Goal: Task Accomplishment & Management: Manage account settings

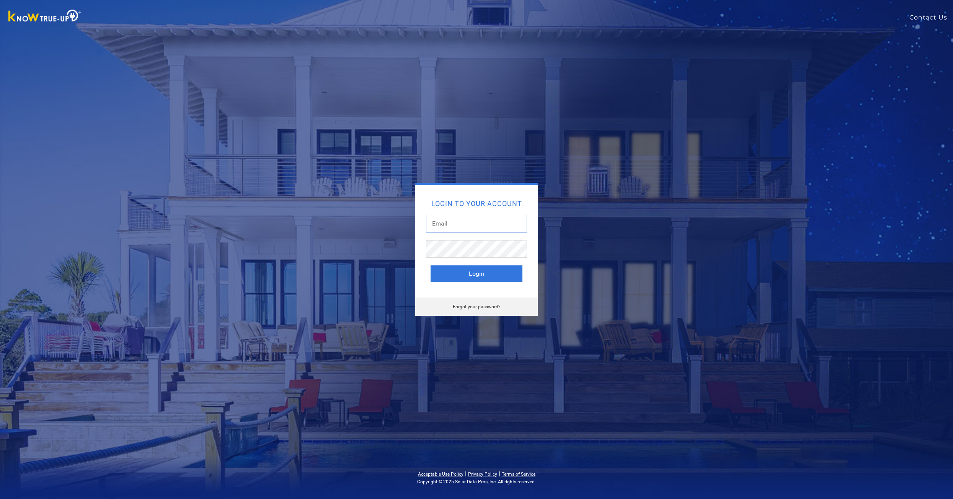
click at [447, 219] on input "text" at bounding box center [476, 224] width 101 height 18
type input "myersjp49@gmail.com"
click at [482, 269] on button "Login" at bounding box center [477, 273] width 92 height 17
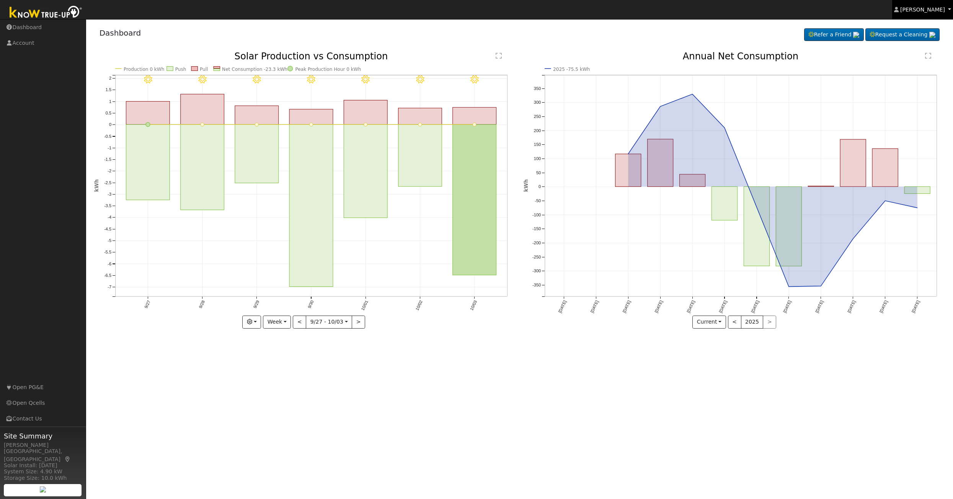
click at [937, 11] on span "[PERSON_NAME]" at bounding box center [922, 10] width 45 height 6
click at [914, 85] on link "Log Out" at bounding box center [921, 82] width 63 height 11
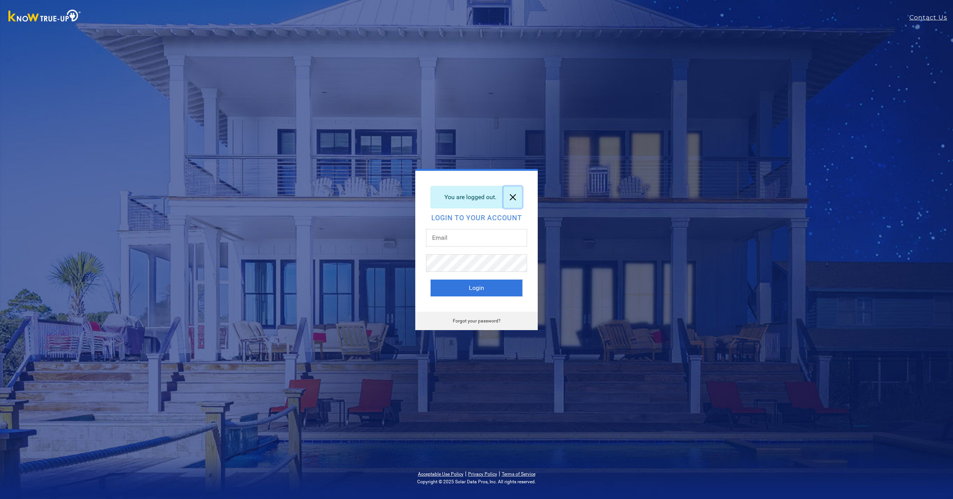
click at [516, 196] on link at bounding box center [513, 196] width 18 height 21
